Goal: Task Accomplishment & Management: Manage account settings

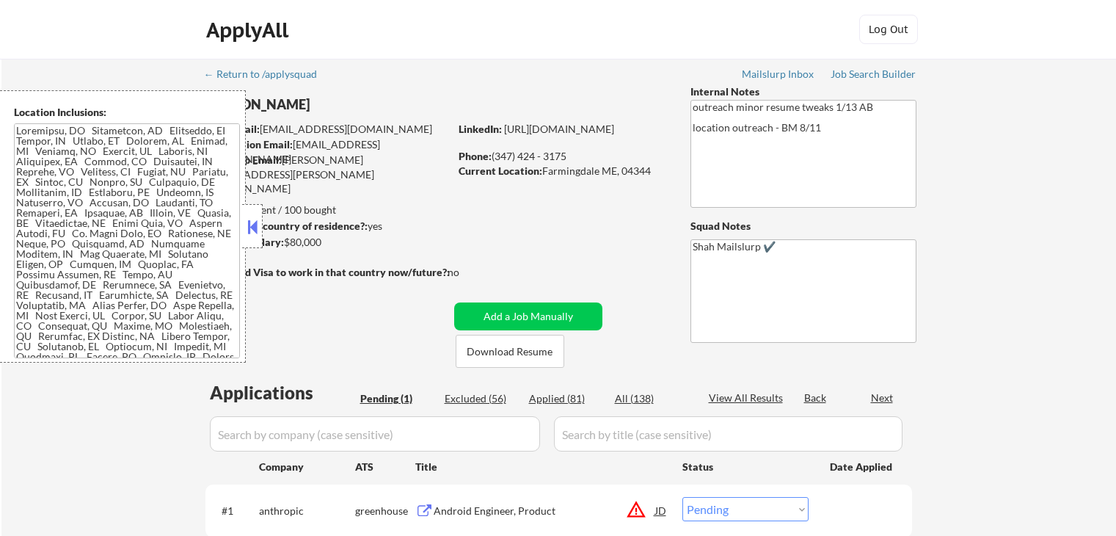
select select ""pending""
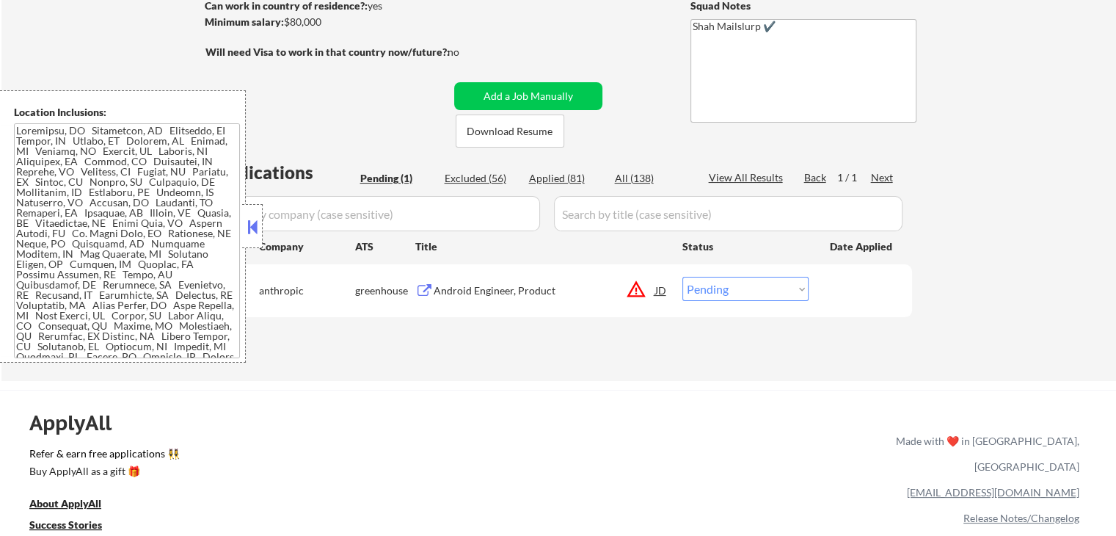
click at [643, 288] on button "warning_amber" at bounding box center [636, 289] width 21 height 21
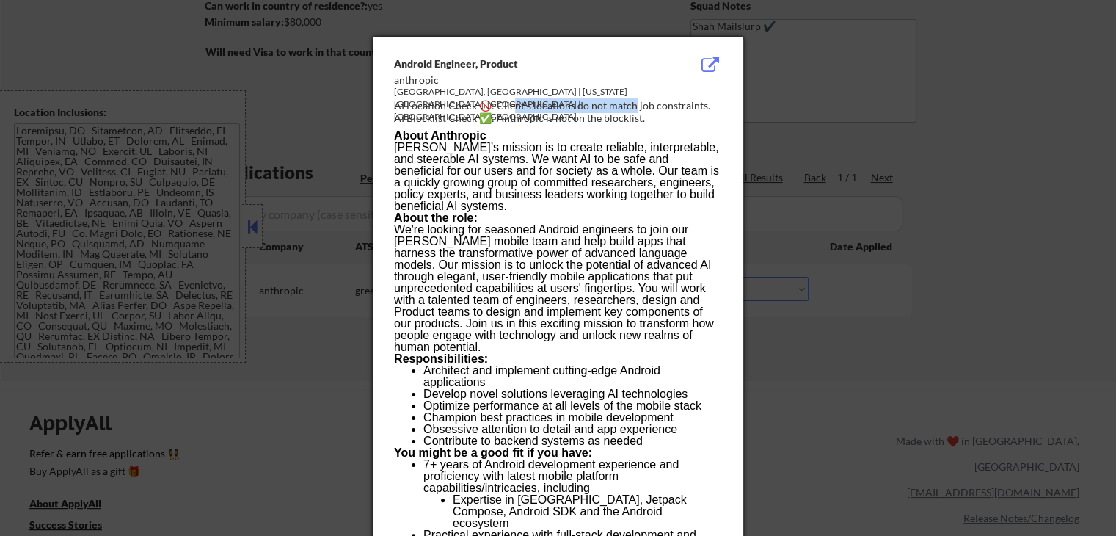
drag, startPoint x: 514, startPoint y: 109, endPoint x: 633, endPoint y: 104, distance: 119.7
click at [633, 104] on div "AI Location Check 🚫: Client's locations do not match job constraints." at bounding box center [561, 105] width 334 height 15
click at [936, 119] on div at bounding box center [558, 268] width 1116 height 536
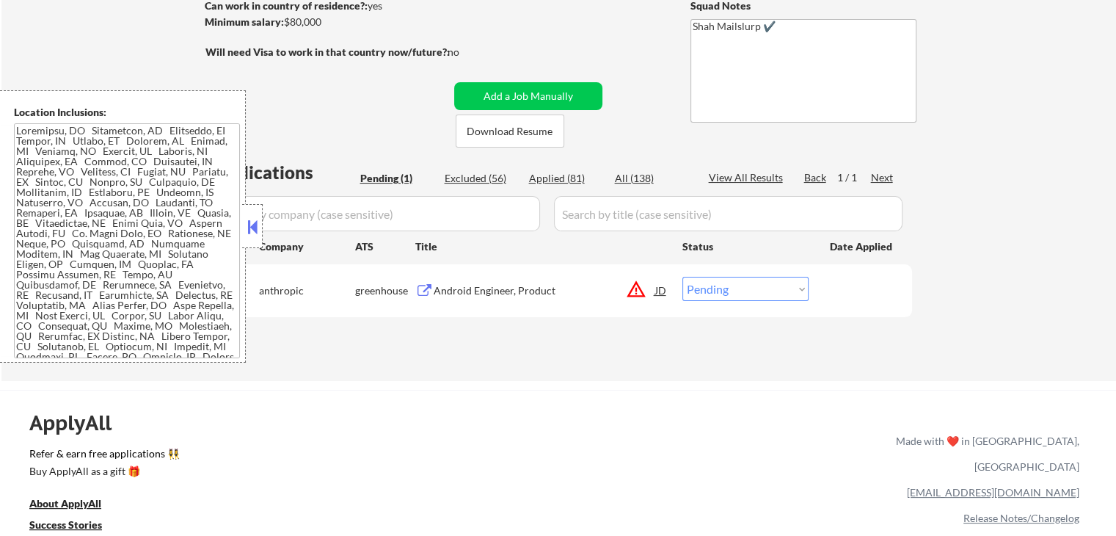
click at [423, 286] on button at bounding box center [424, 291] width 18 height 14
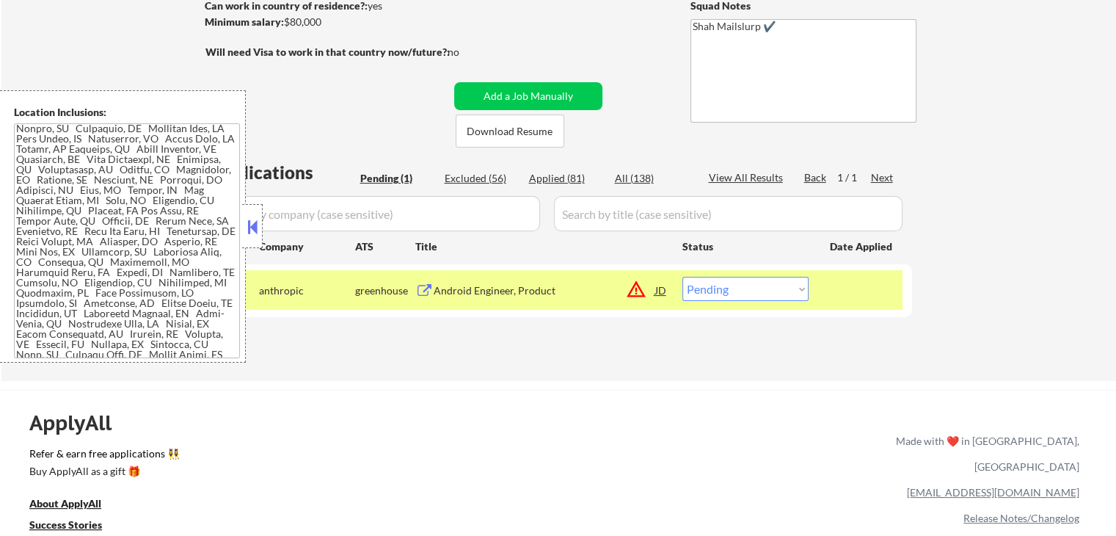
scroll to position [105, 0]
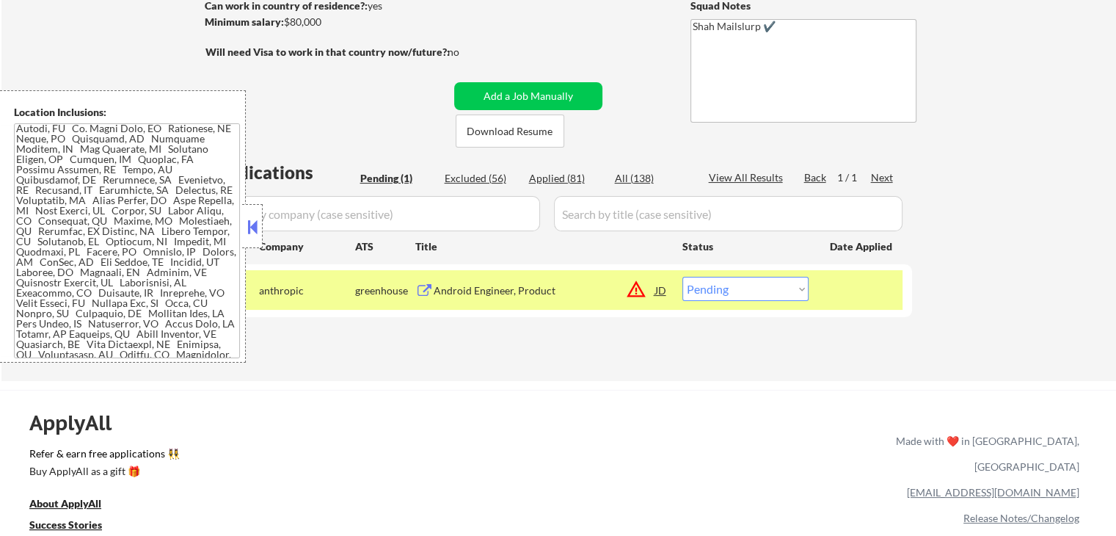
click at [775, 289] on select "Choose an option... Pending Applied Excluded (Questions) Excluded (Expired) Exc…" at bounding box center [745, 289] width 126 height 24
click at [682, 277] on select "Choose an option... Pending Applied Excluded (Questions) Excluded (Expired) Exc…" at bounding box center [745, 289] width 126 height 24
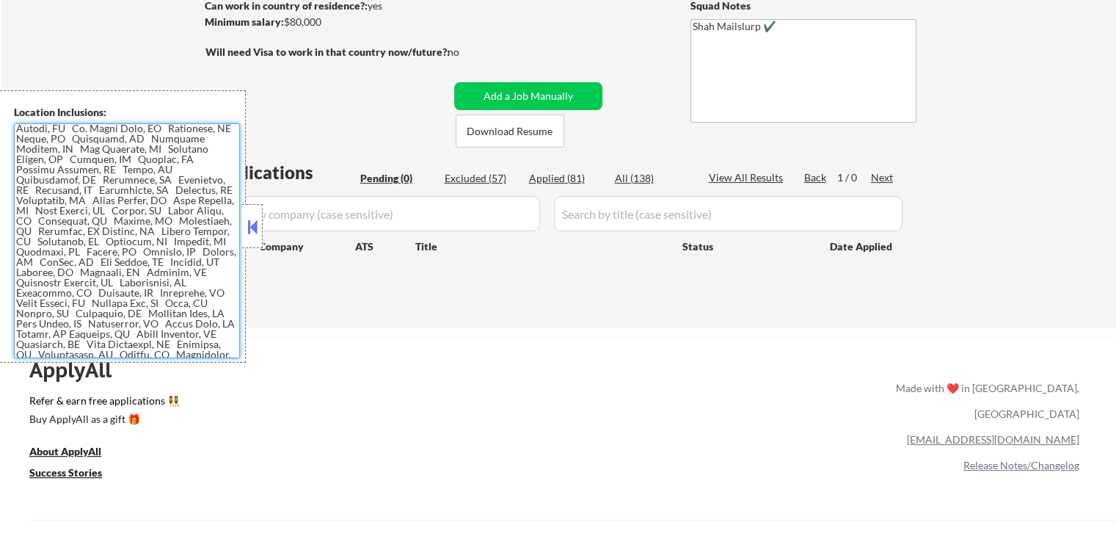
click at [540, 178] on div "Applied (81)" at bounding box center [565, 178] width 73 height 15
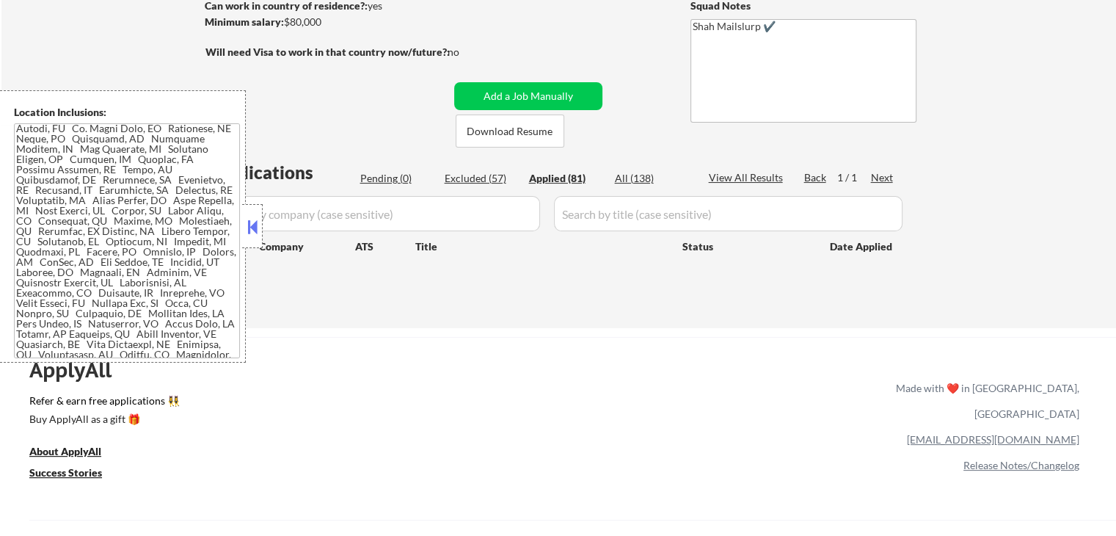
select select ""applied""
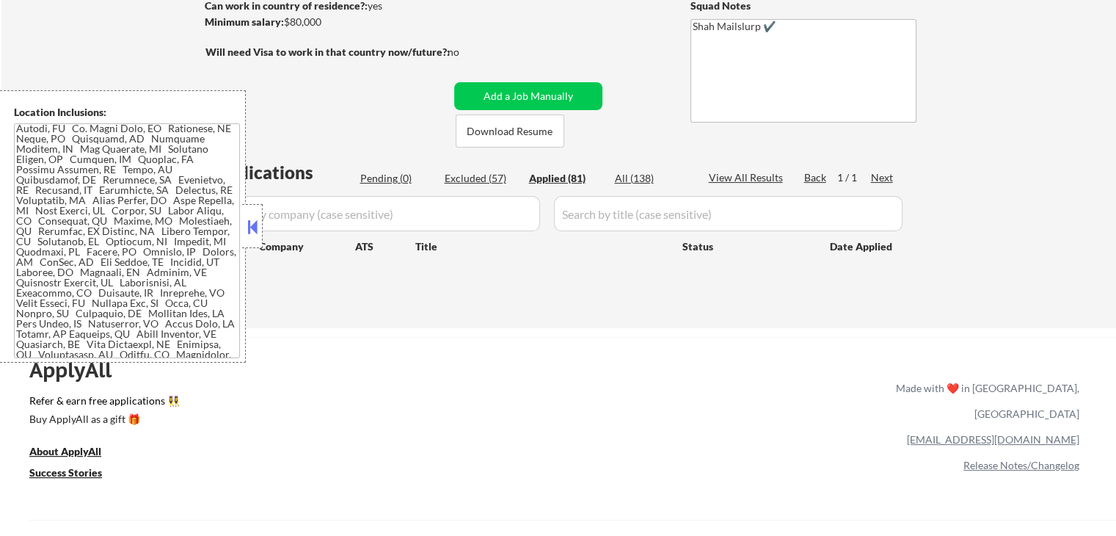
select select ""applied""
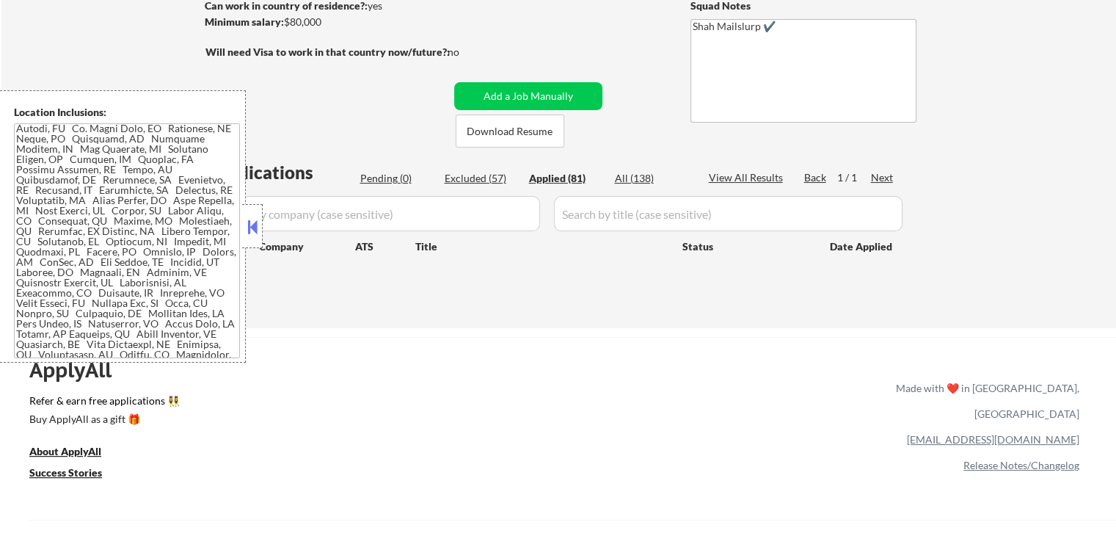
select select ""applied""
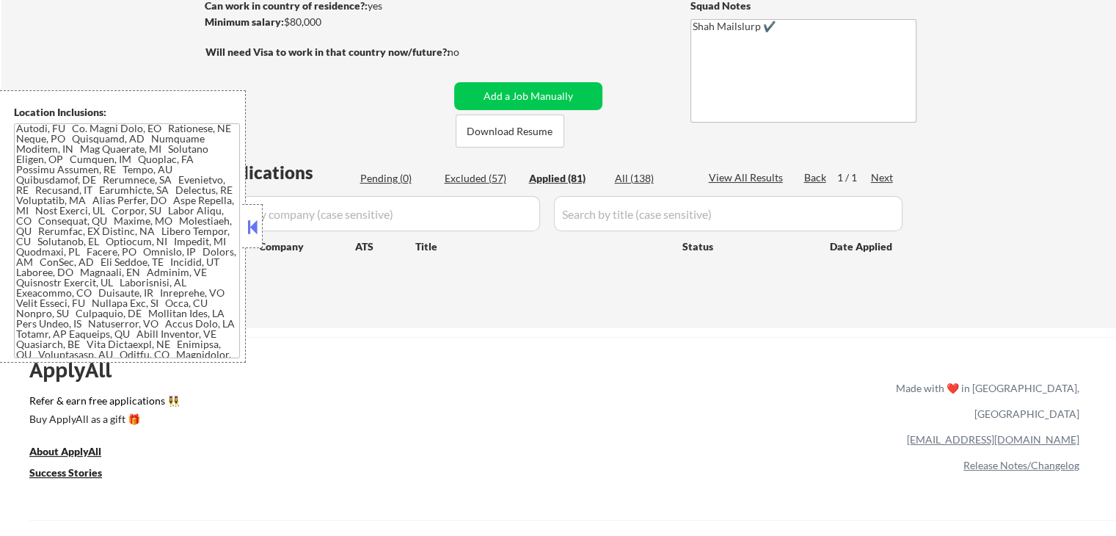
select select ""applied""
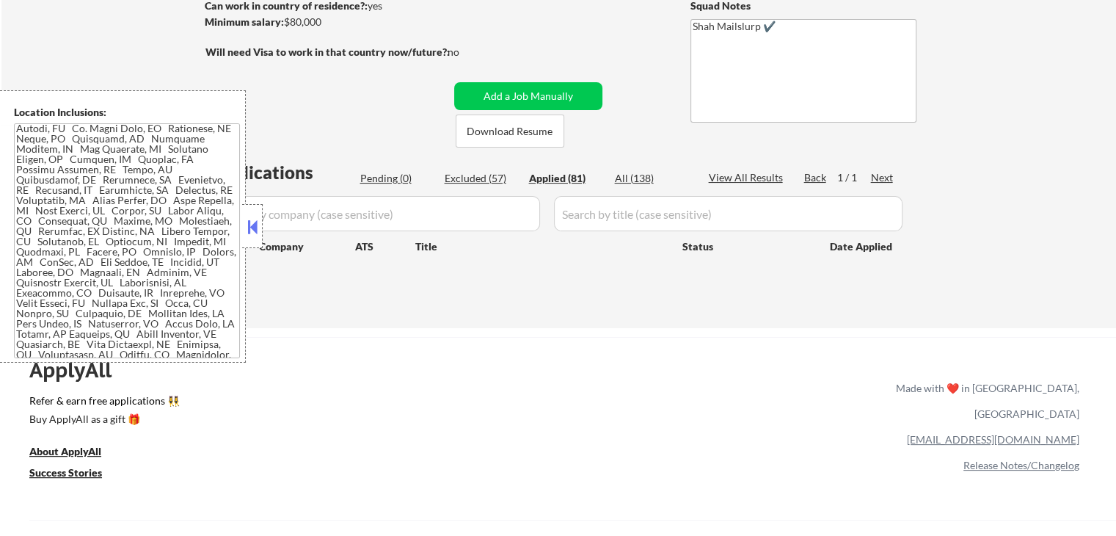
select select ""applied""
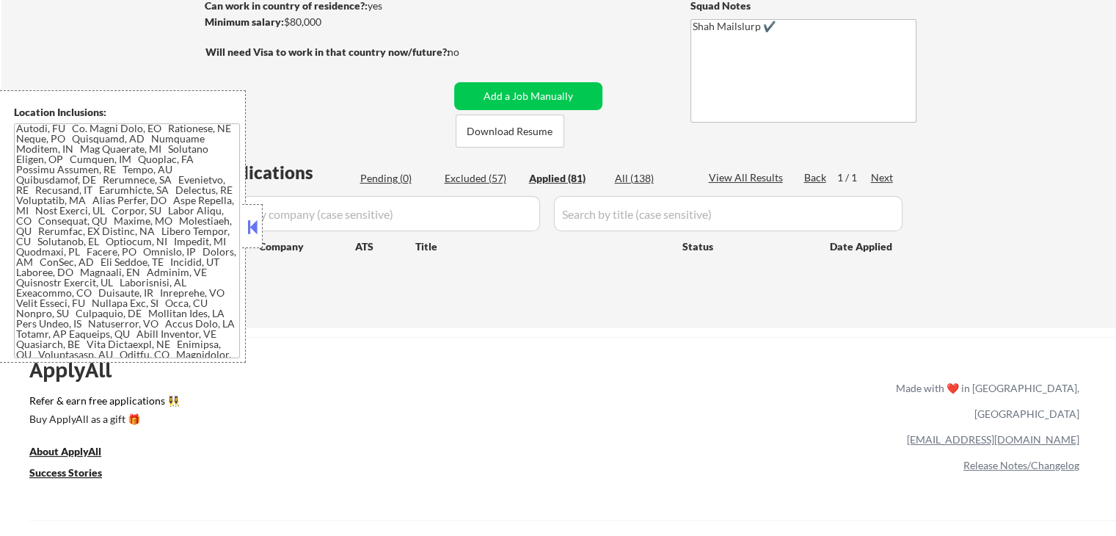
select select ""applied""
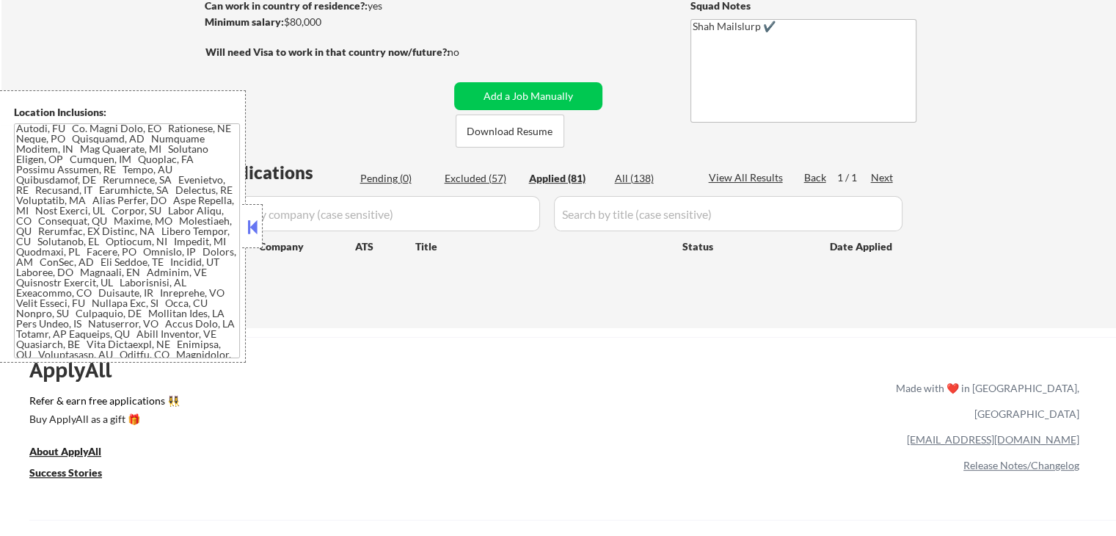
select select ""applied""
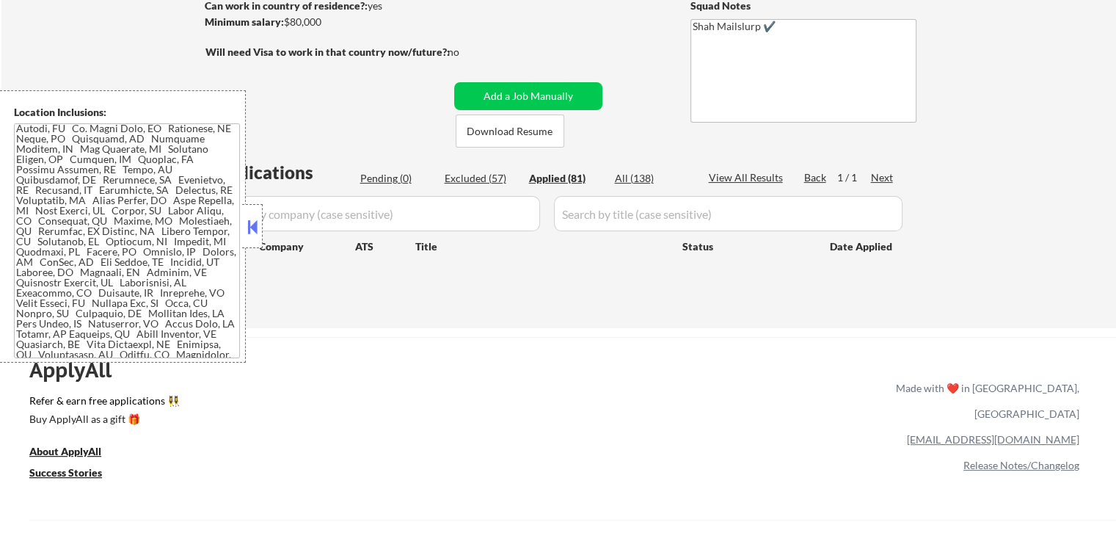
select select ""applied""
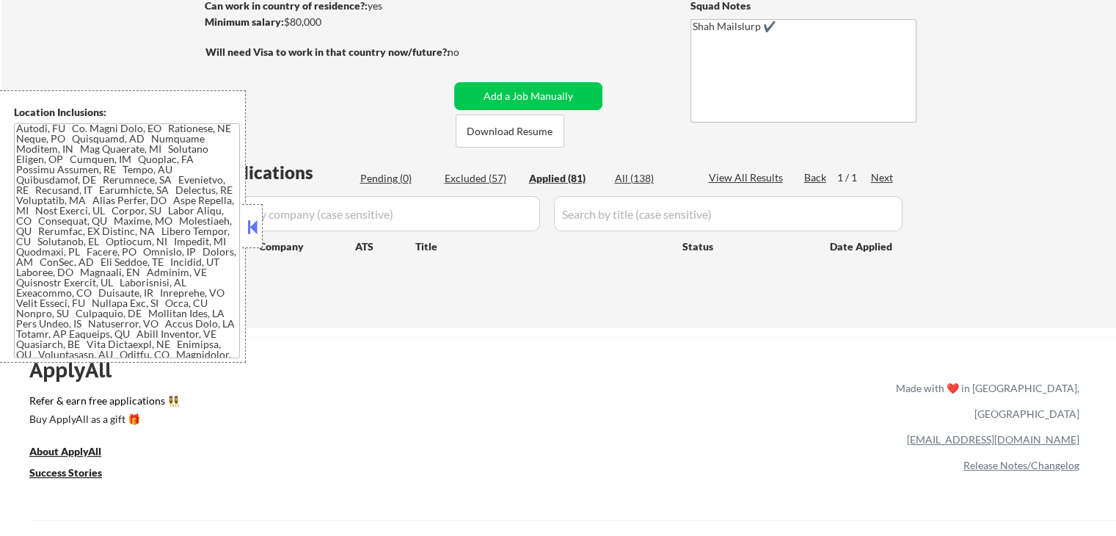
select select ""applied""
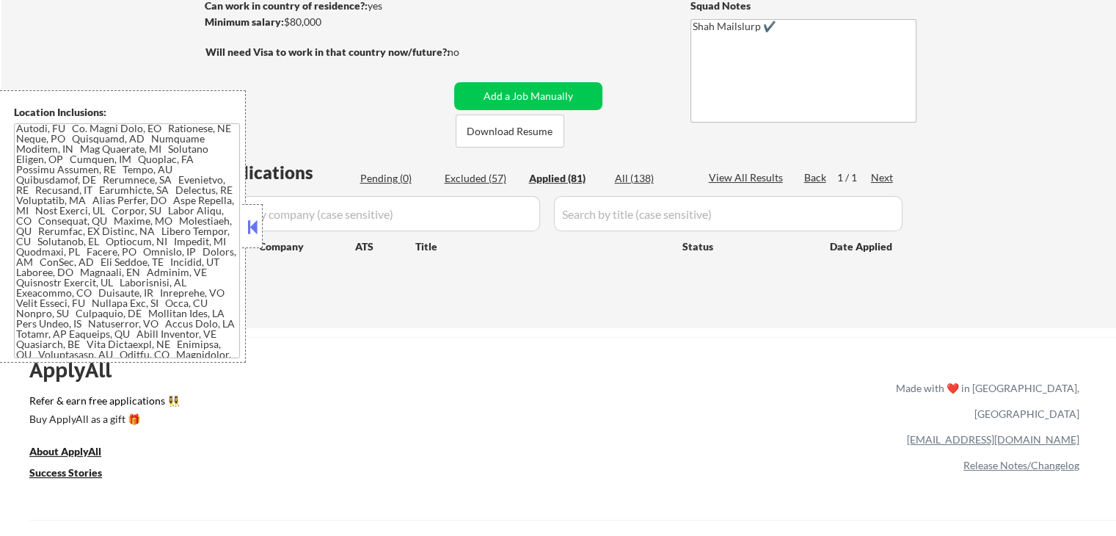
select select ""applied""
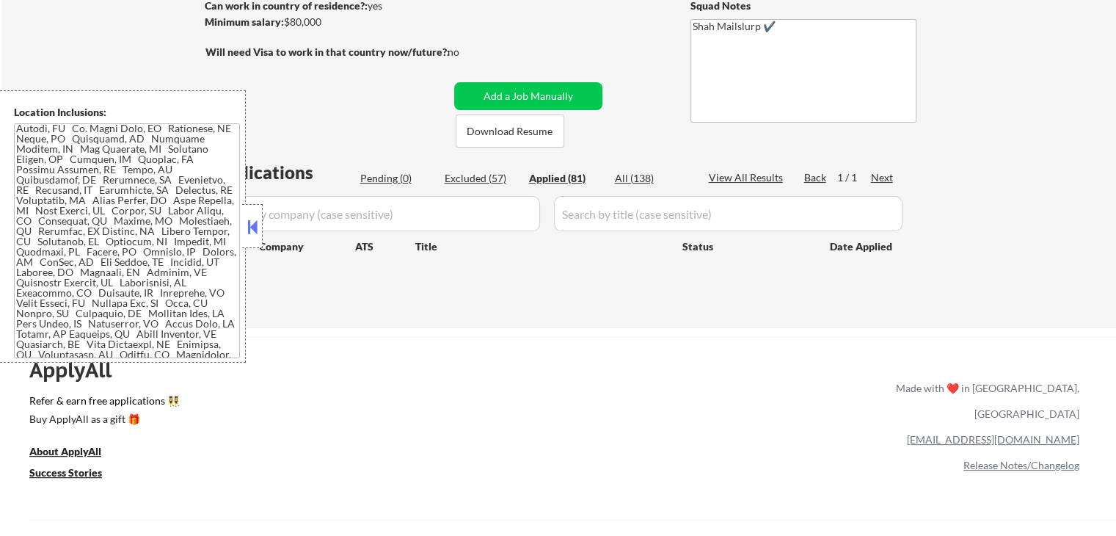
select select ""applied""
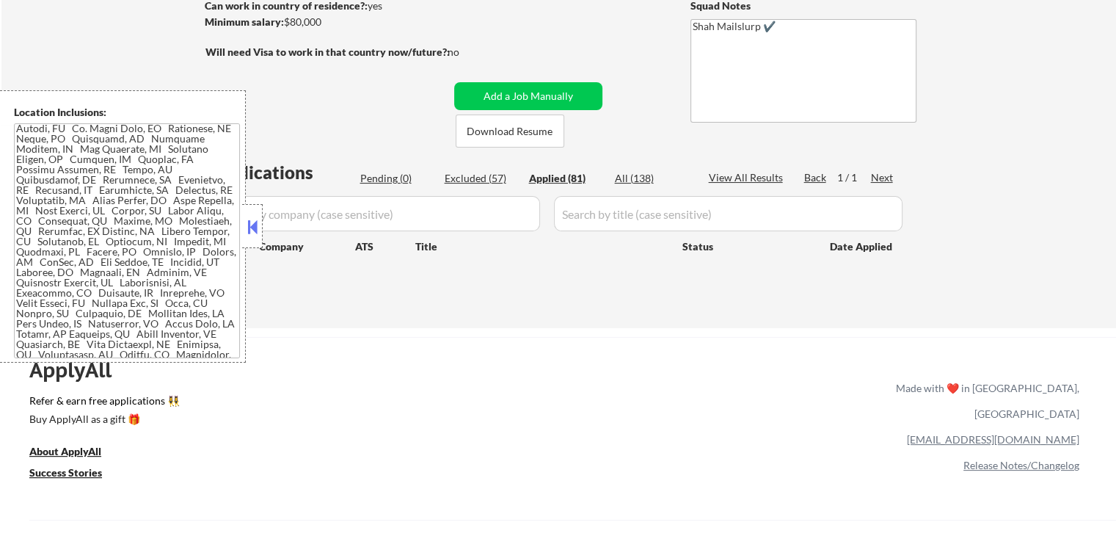
select select ""applied""
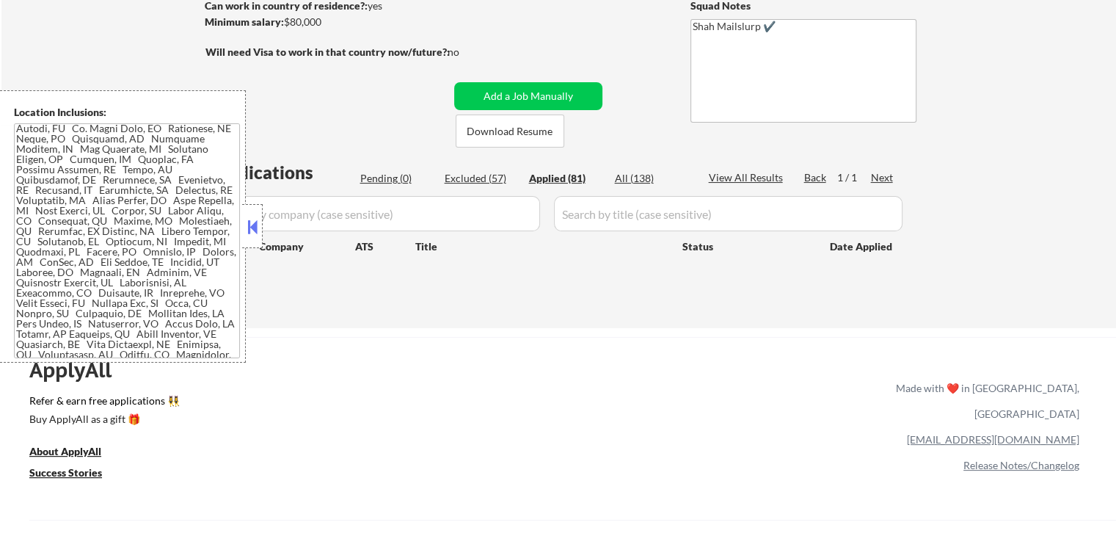
select select ""applied""
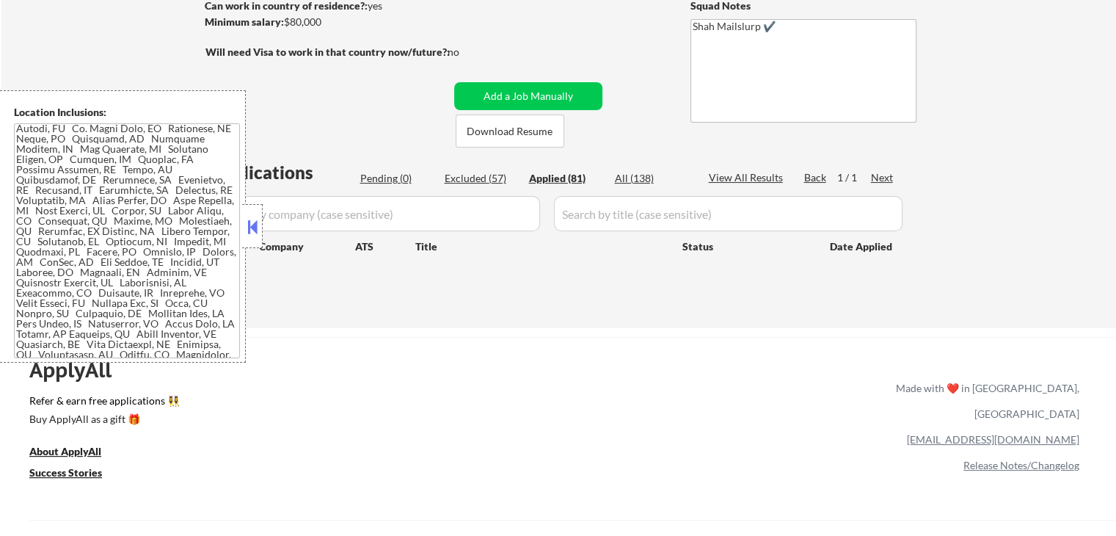
select select ""applied""
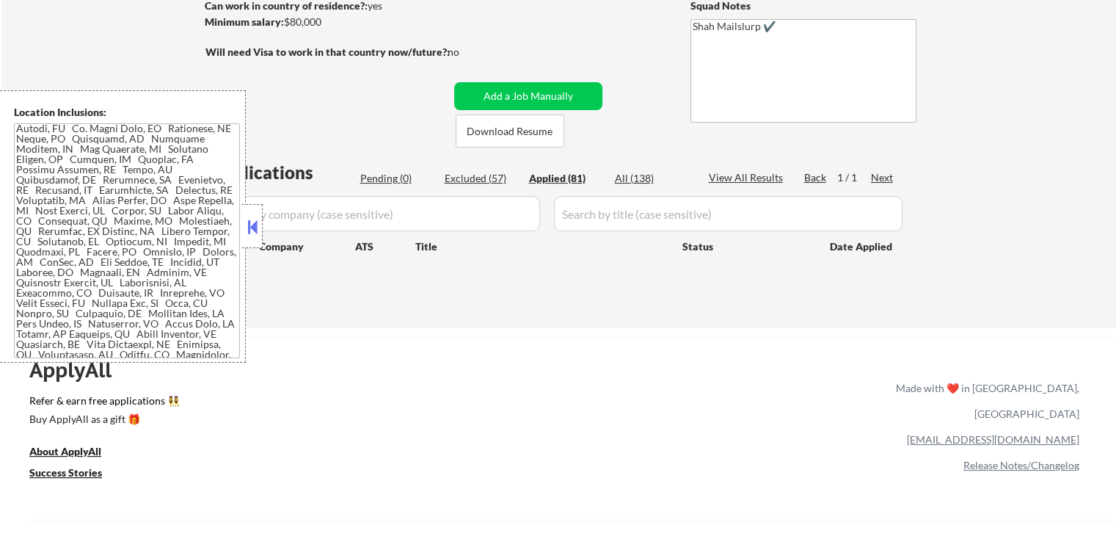
select select ""applied""
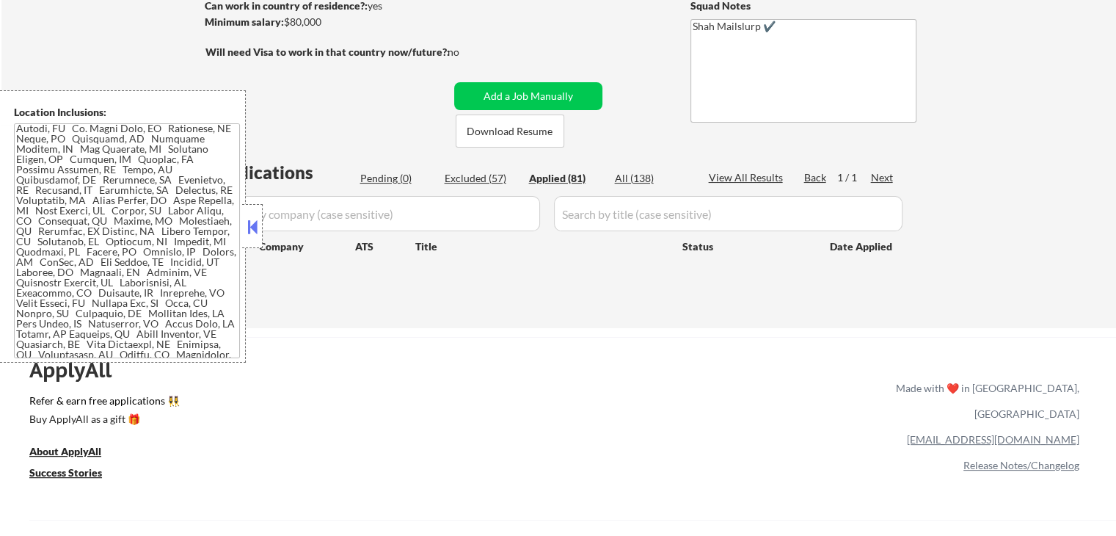
select select ""applied""
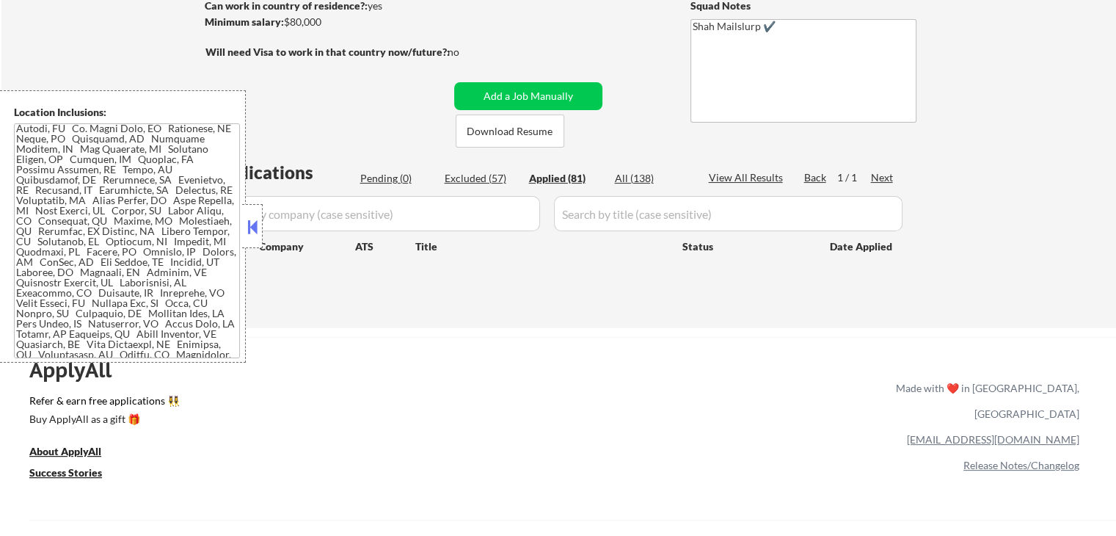
select select ""applied""
